Goal: Information Seeking & Learning: Learn about a topic

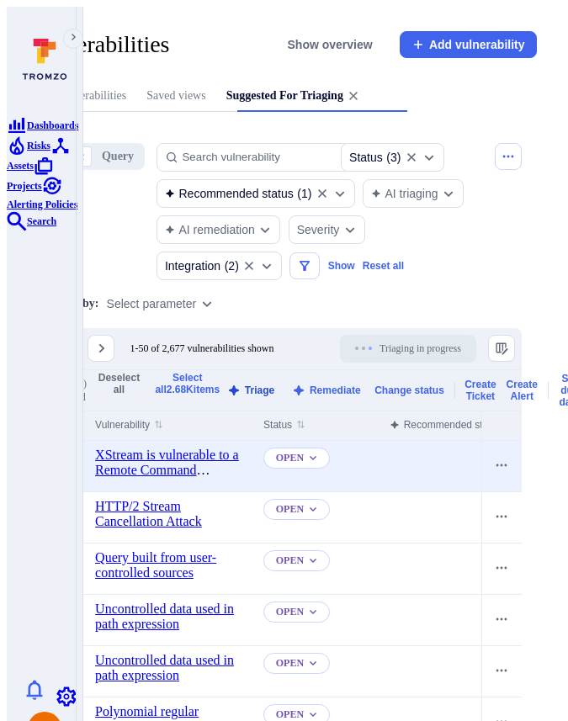
click at [278, 397] on button "Triage" at bounding box center [251, 390] width 55 height 13
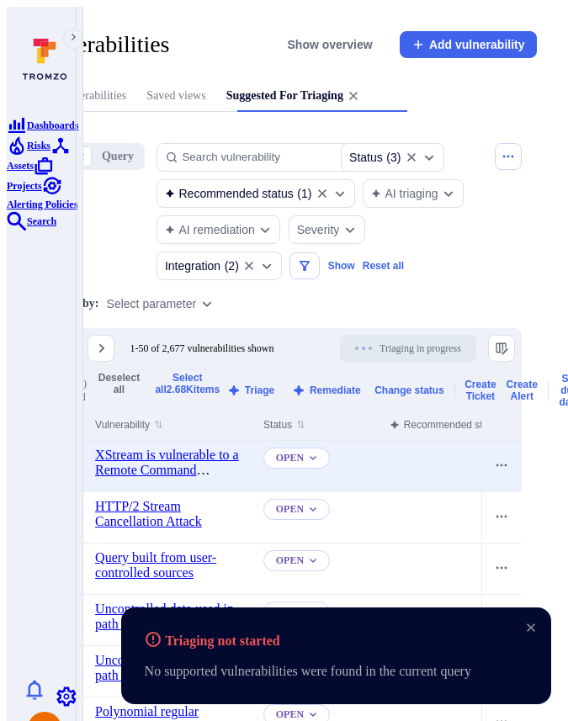
drag, startPoint x: 519, startPoint y: 677, endPoint x: 191, endPoint y: 676, distance: 328.1
click at [191, 676] on p "No supported vulnerabilities were found in the current query" at bounding box center [308, 671] width 326 height 20
click at [205, 681] on p "No supported vulnerabilities were found in the current query" at bounding box center [308, 671] width 326 height 20
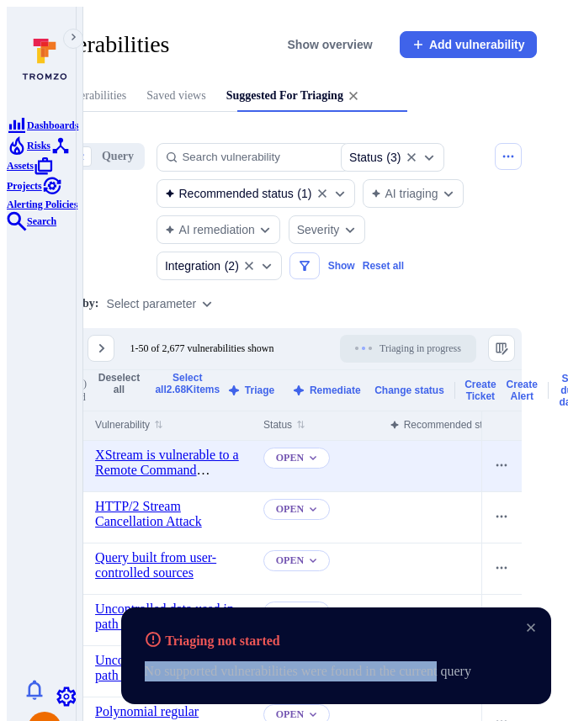
drag, startPoint x: 183, startPoint y: 673, endPoint x: 489, endPoint y: 671, distance: 305.4
click at [489, 671] on div "Triaging not started No supported vulnerabilities were found in the current que…" at bounding box center [336, 655] width 430 height 97
copy p "No supported vulnerabilities were found in the current"
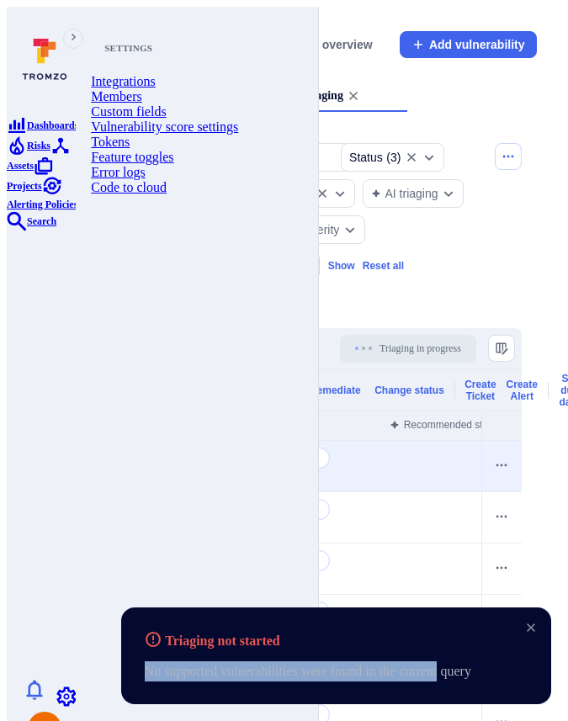
click at [56, 688] on link "Settings" at bounding box center [66, 695] width 20 height 14
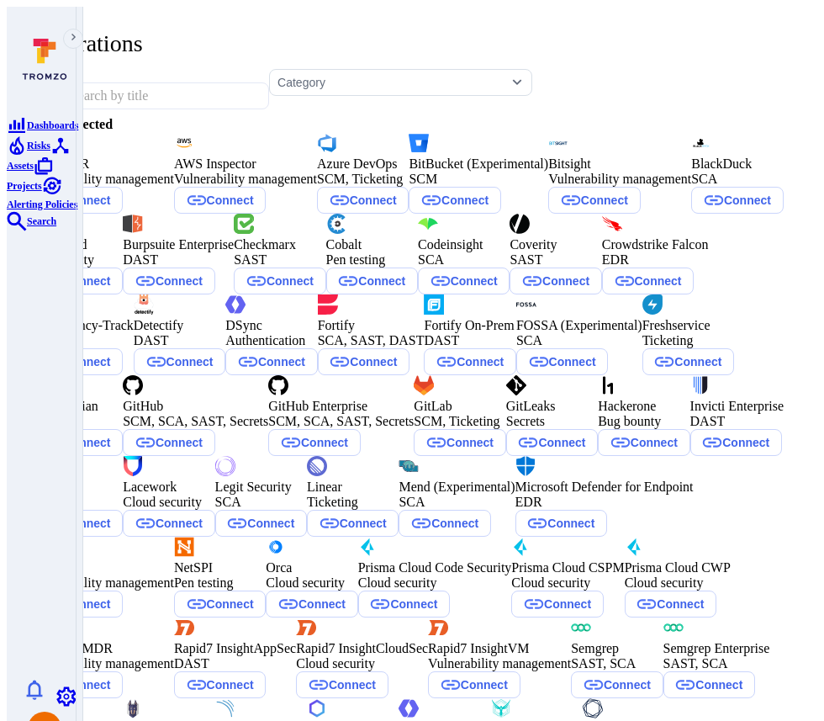
click at [172, 80] on input "text" at bounding box center [150, 96] width 169 height 32
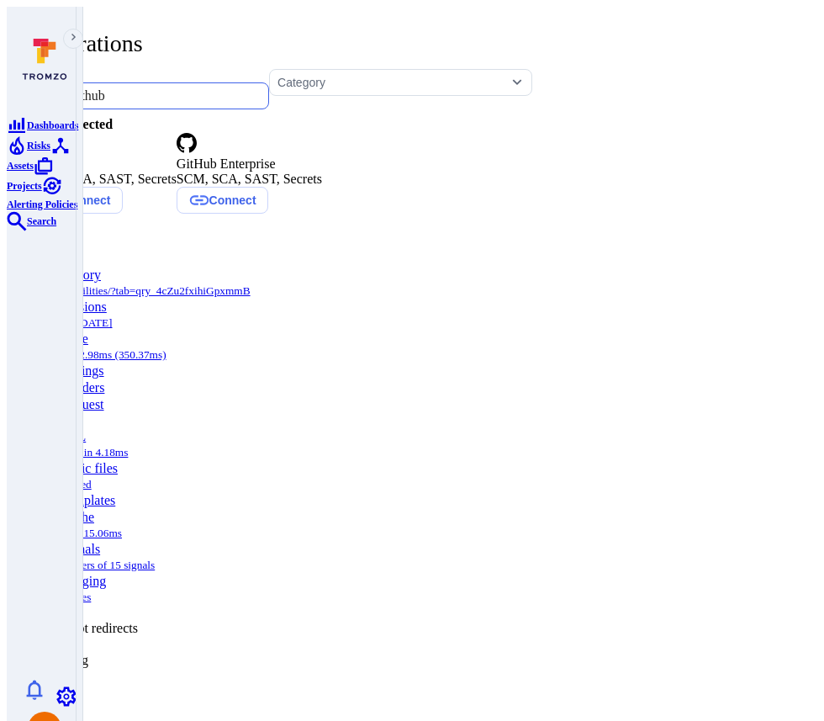
type input "github"
click at [166, 172] on div "GitHub" at bounding box center [104, 163] width 146 height 15
click at [51, 153] on icon at bounding box center [41, 143] width 20 height 20
click at [177, 172] on div "GitHub" at bounding box center [104, 163] width 146 height 15
click at [322, 183] on div "SCM, SCA, SAST, Secrets" at bounding box center [250, 179] width 146 height 15
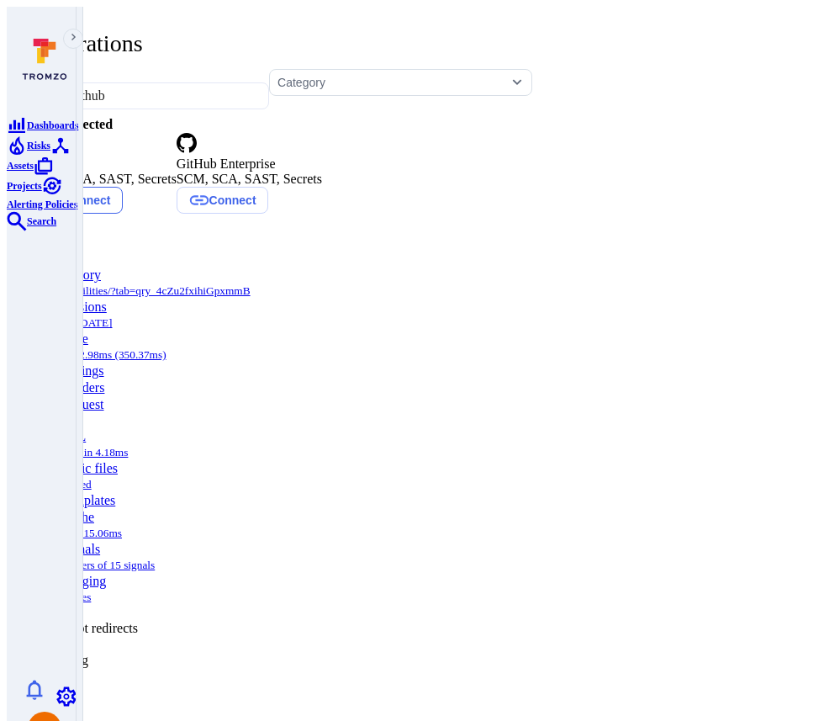
click at [123, 214] on button "Connect" at bounding box center [77, 200] width 92 height 27
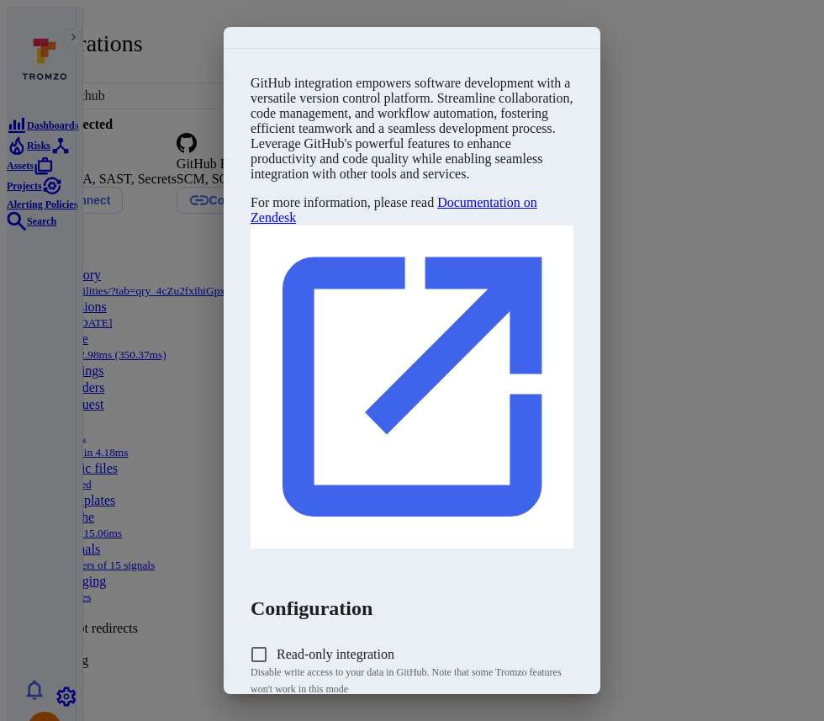
scroll to position [211, 0]
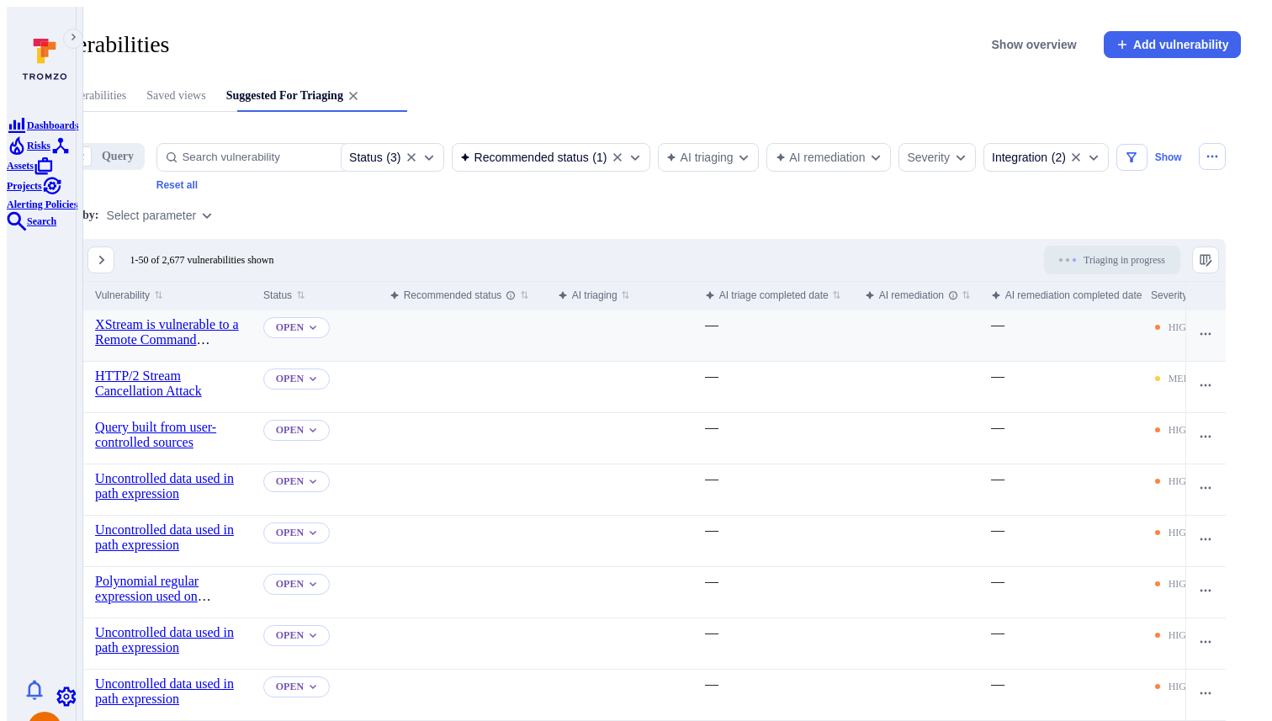
click at [67, 320] on input "Select row" at bounding box center [60, 325] width 13 height 13
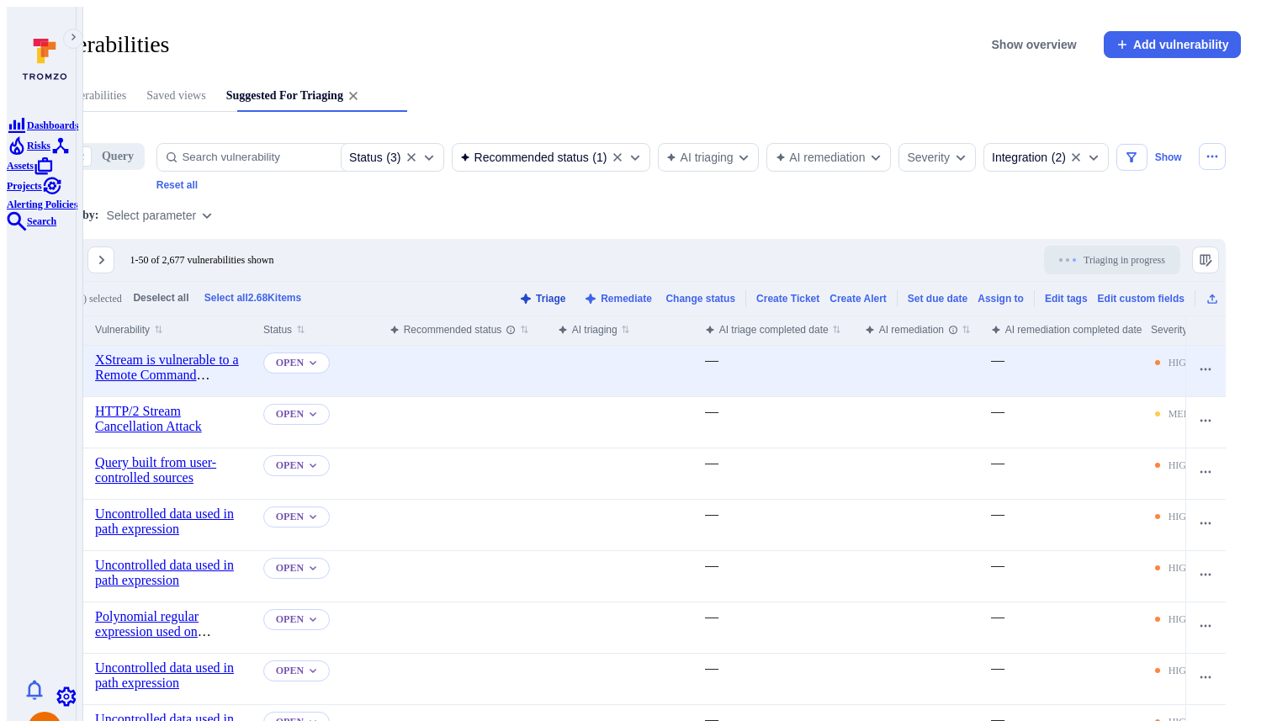
click at [549, 295] on button "Triage" at bounding box center [542, 298] width 55 height 13
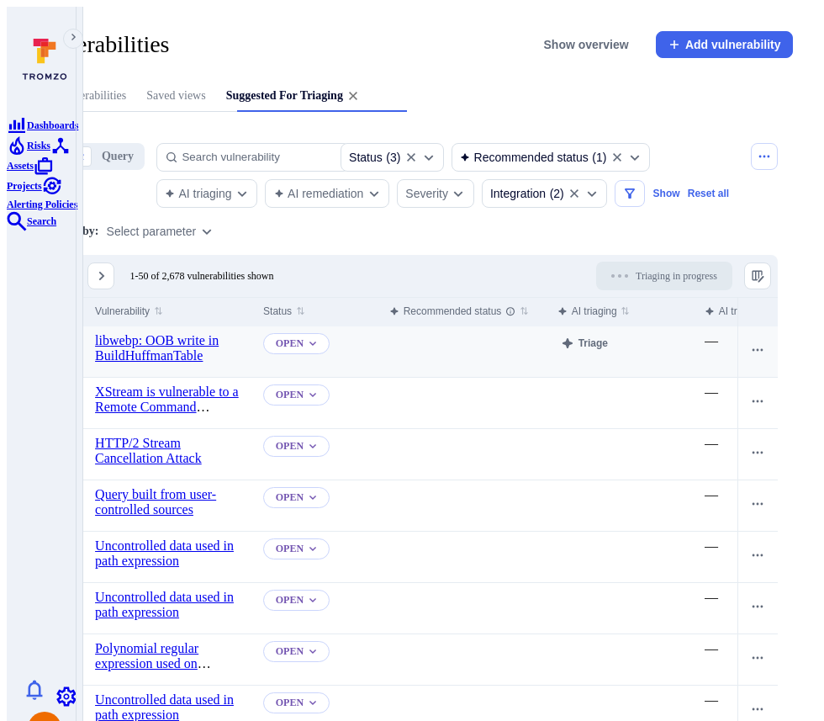
click at [67, 337] on input "Select row" at bounding box center [60, 341] width 13 height 13
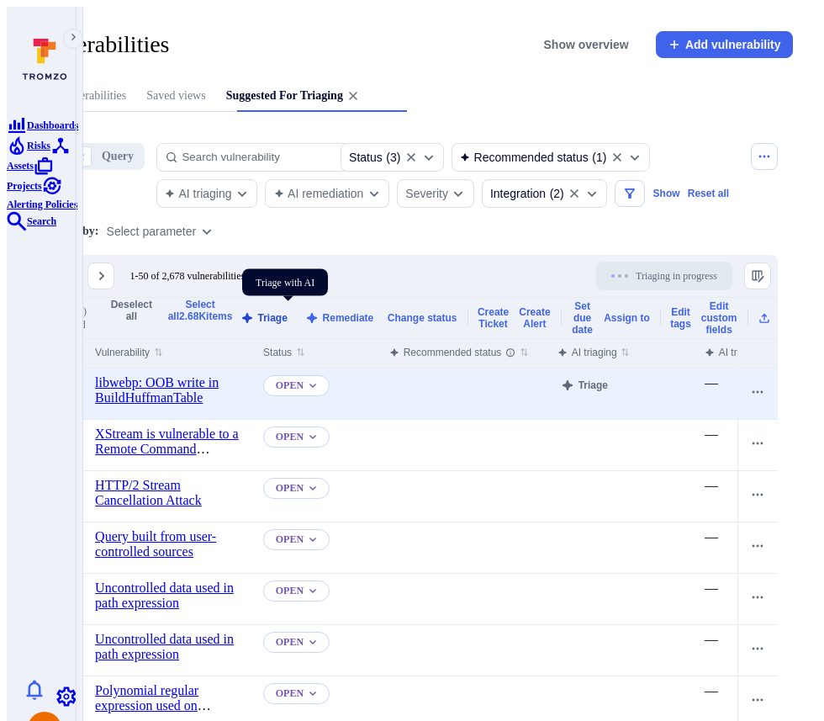
click at [287, 311] on button "Triage" at bounding box center [263, 317] width 55 height 13
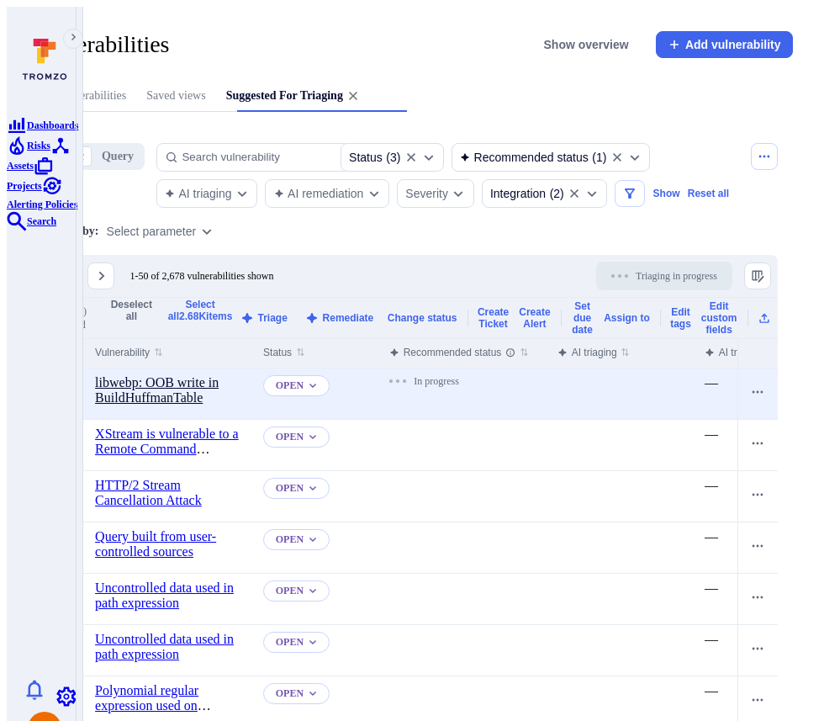
click at [219, 379] on link "libwebp: OOB write in BuildHuffmanTable" at bounding box center [157, 389] width 124 height 29
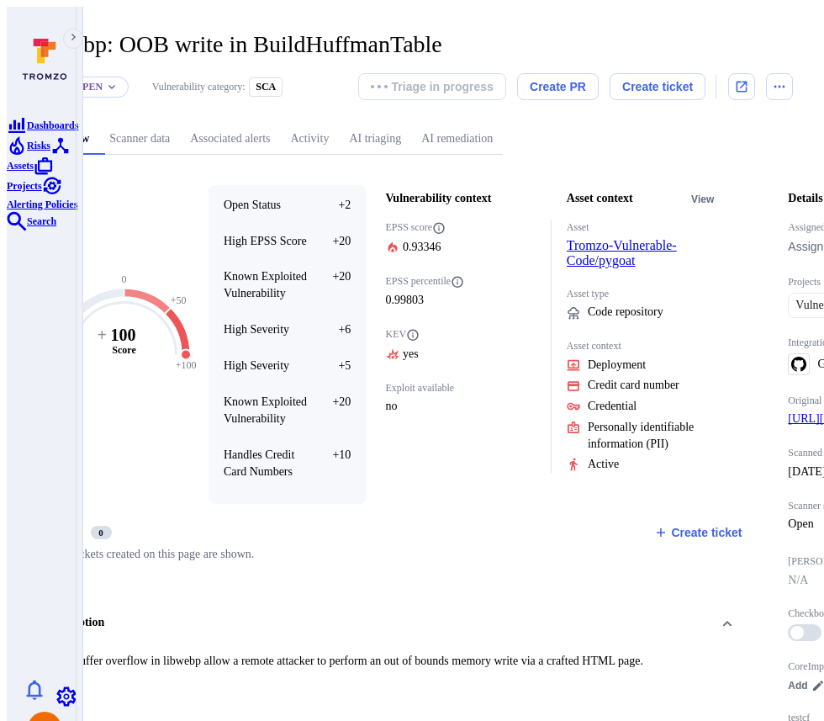
click at [411, 126] on link "AI triaging" at bounding box center [375, 139] width 72 height 31
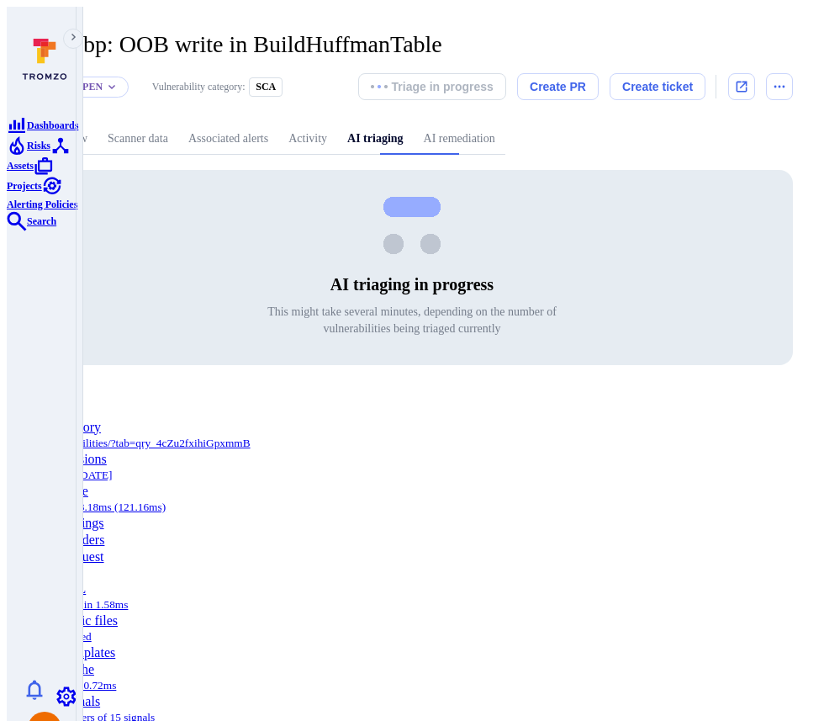
click at [506, 125] on link "AI remediation" at bounding box center [460, 139] width 92 height 31
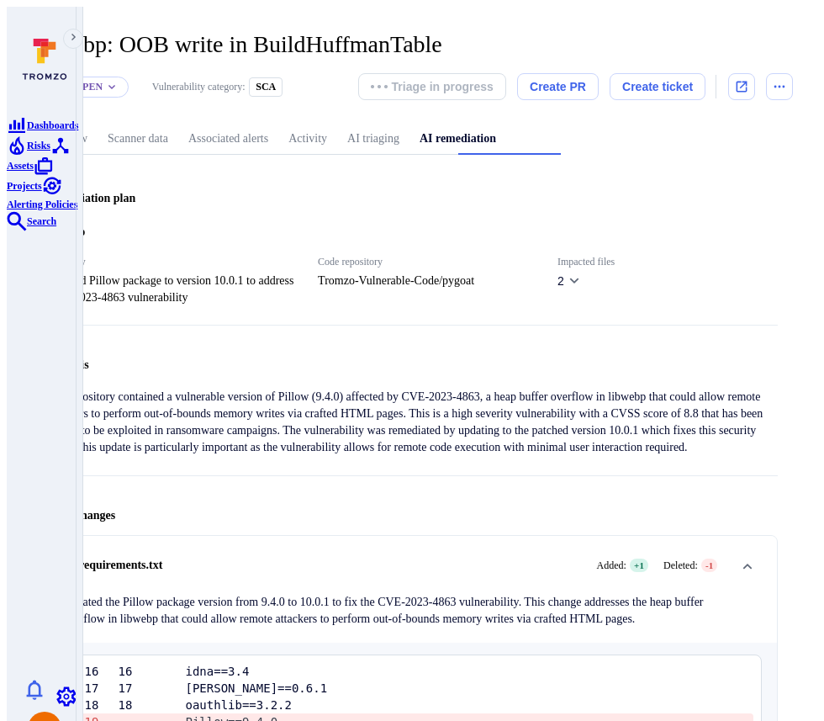
click at [410, 125] on link "AI triaging" at bounding box center [373, 139] width 72 height 31
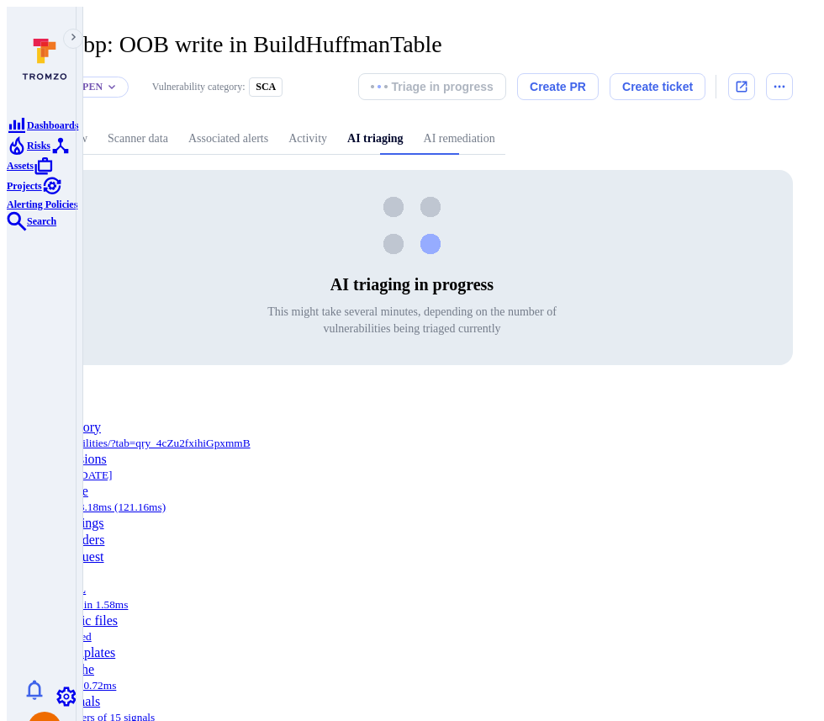
click at [494, 363] on div "libwebp: OOB write in BuildHuffmanTable ... Show more Status: Open Vulnerabilit…" at bounding box center [412, 198] width 811 height 383
